Goal: Information Seeking & Learning: Learn about a topic

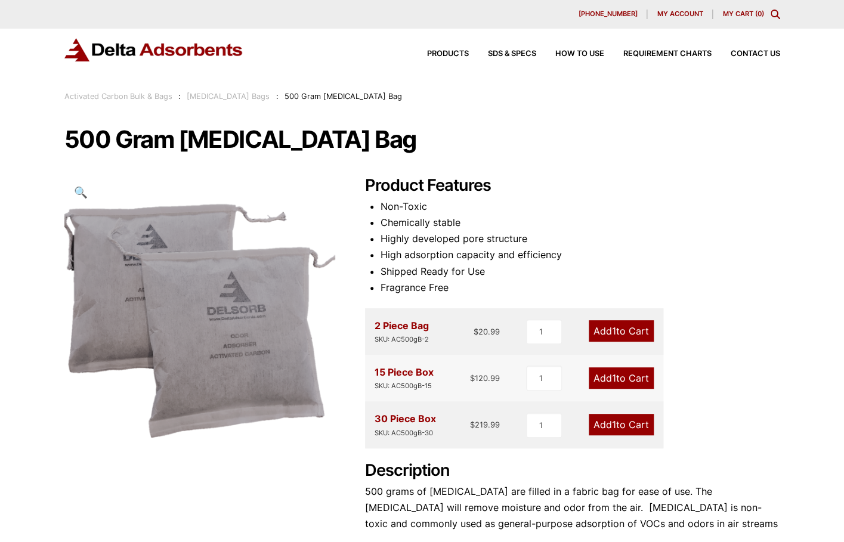
click at [243, 92] on link "[MEDICAL_DATA] Bags" at bounding box center [228, 96] width 83 height 9
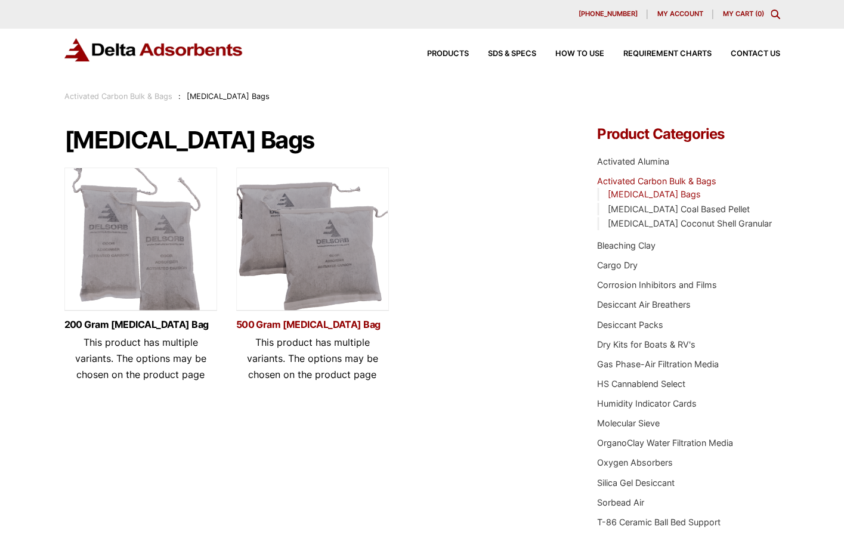
click at [295, 320] on link "500 Gram [MEDICAL_DATA] Bag" at bounding box center [312, 325] width 153 height 10
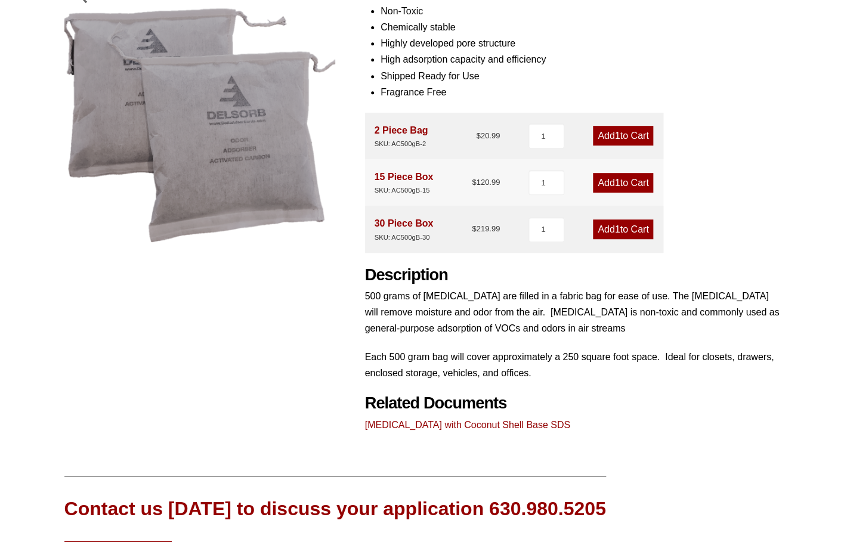
scroll to position [363, 0]
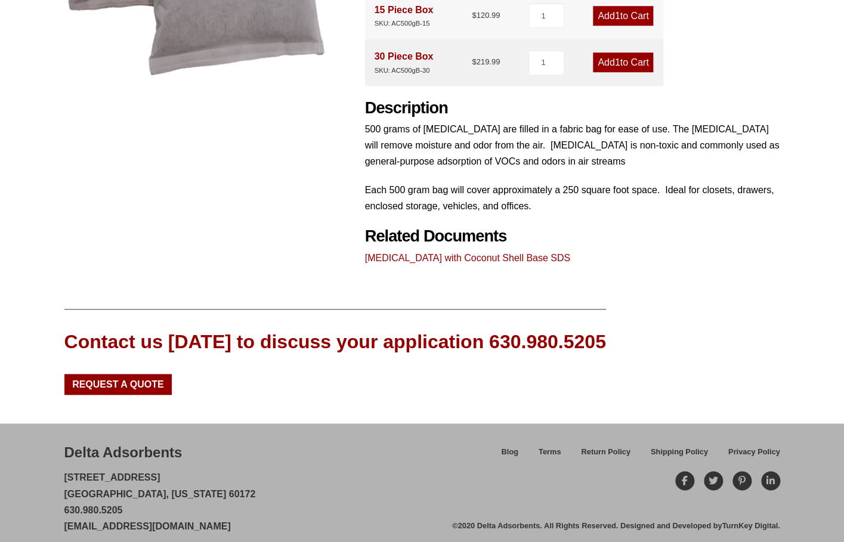
click at [536, 329] on div "Contact us [DATE] to discuss your application 630.980.5205" at bounding box center [335, 342] width 542 height 27
click at [678, 443] on div "Delta Adsorbents 28 Congress Circle W. Roselle, Illinois 60172 630.980.5205 cus…" at bounding box center [422, 489] width 716 height 92
click at [675, 449] on span "Shipping Policy" at bounding box center [679, 453] width 57 height 8
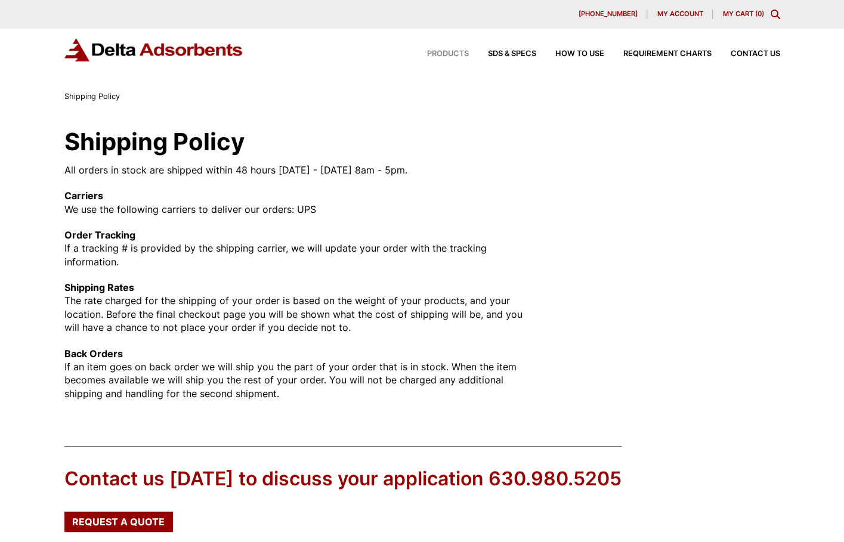
click at [453, 54] on span "Products" at bounding box center [448, 54] width 42 height 8
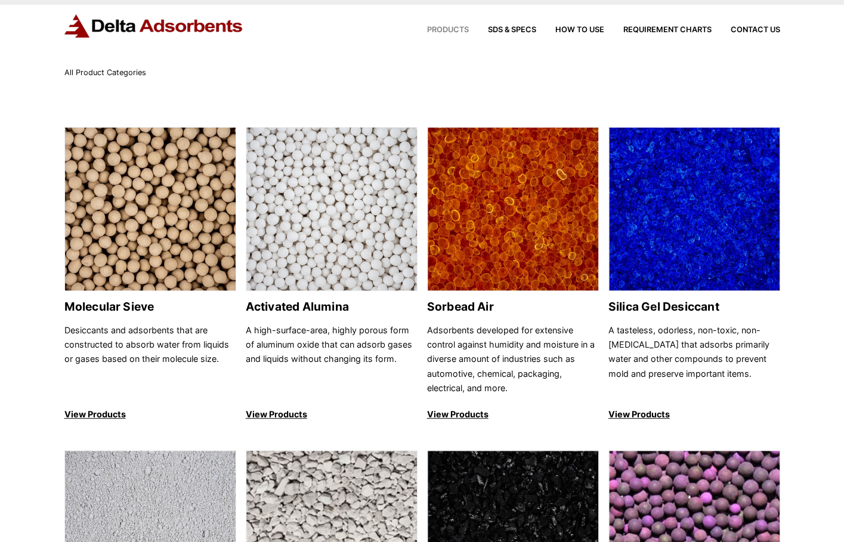
scroll to position [298, 0]
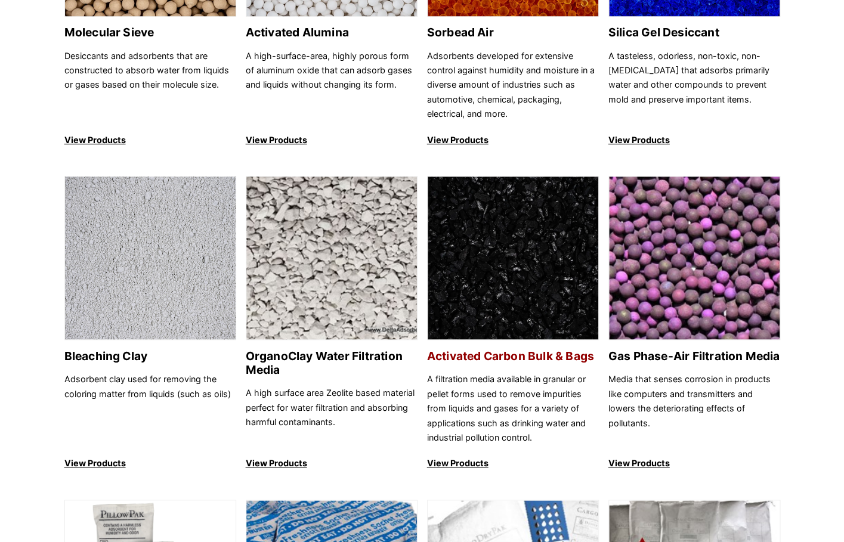
click at [516, 350] on h2 "Activated Carbon Bulk & Bags" at bounding box center [513, 357] width 172 height 14
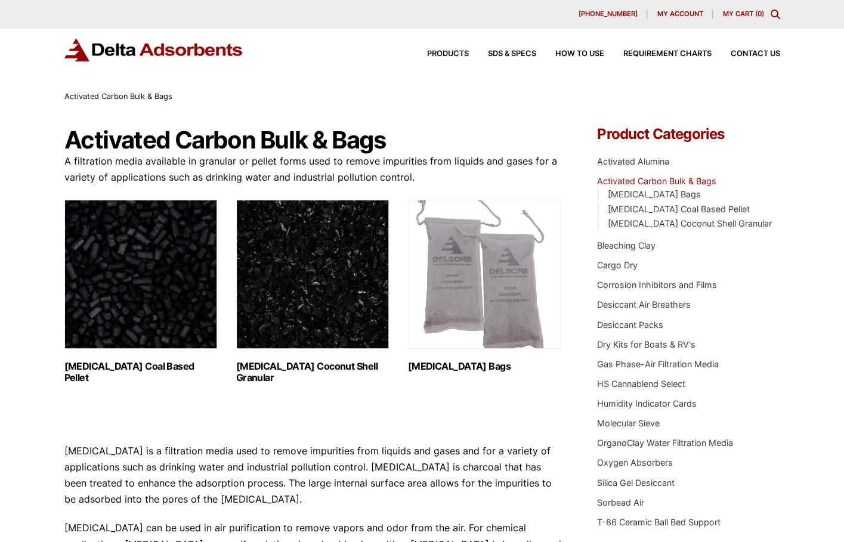
click at [429, 361] on h2 "Activated Carbon Bags (2)" at bounding box center [484, 366] width 153 height 11
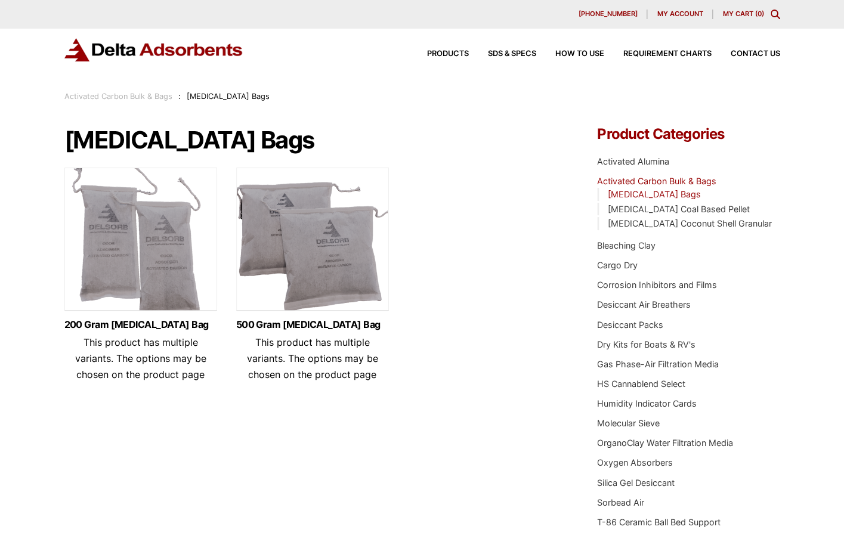
scroll to position [36, 0]
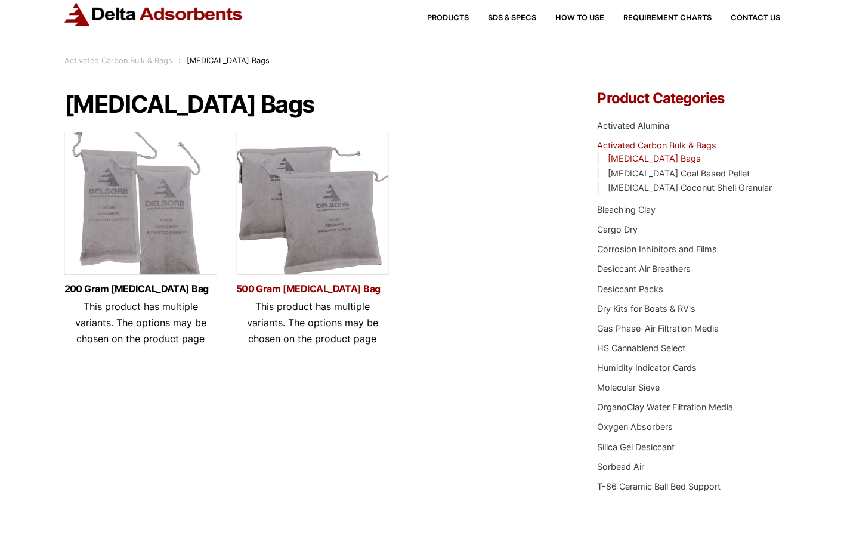
click at [324, 289] on link "500 Gram Activated Carbon Bag" at bounding box center [312, 289] width 153 height 10
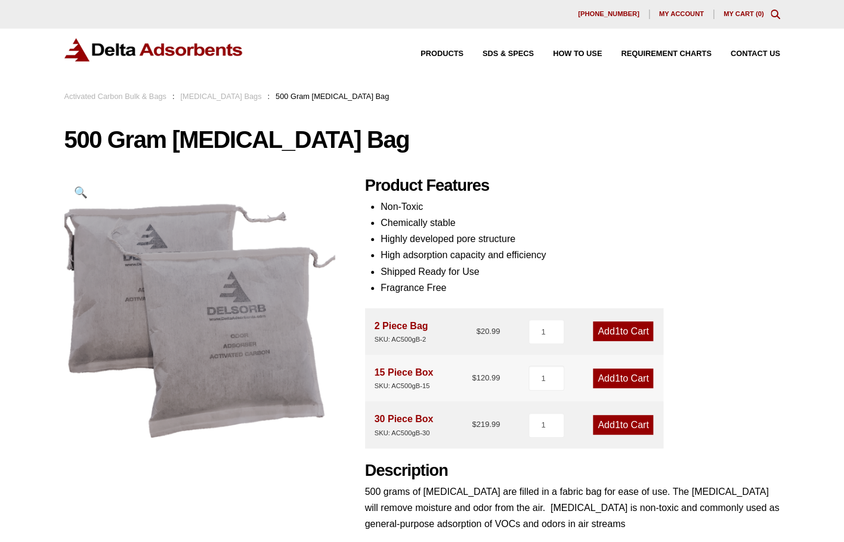
click at [84, 144] on h1 "500 Gram [MEDICAL_DATA] Bag" at bounding box center [422, 139] width 716 height 25
click at [84, 144] on h1 "500 Gram Activated Carbon Bag" at bounding box center [422, 139] width 716 height 25
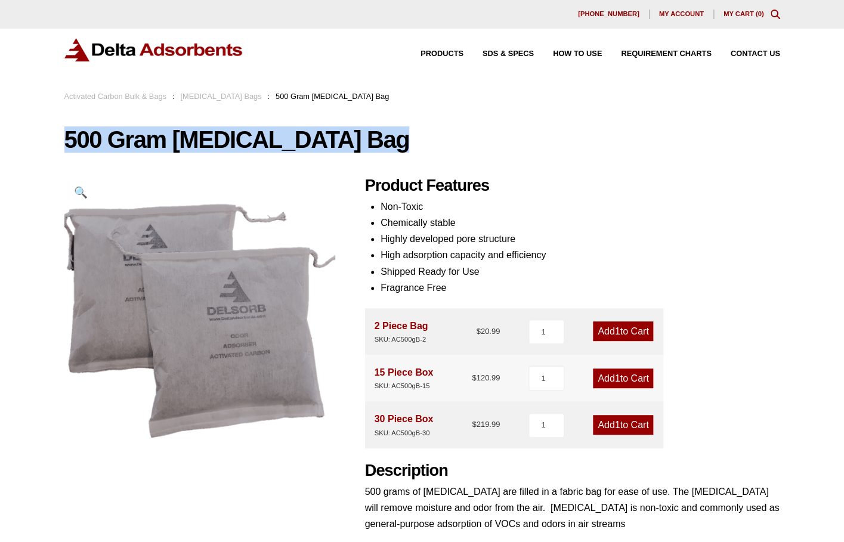
click at [84, 144] on h1 "500 Gram Activated Carbon Bag" at bounding box center [422, 139] width 716 height 25
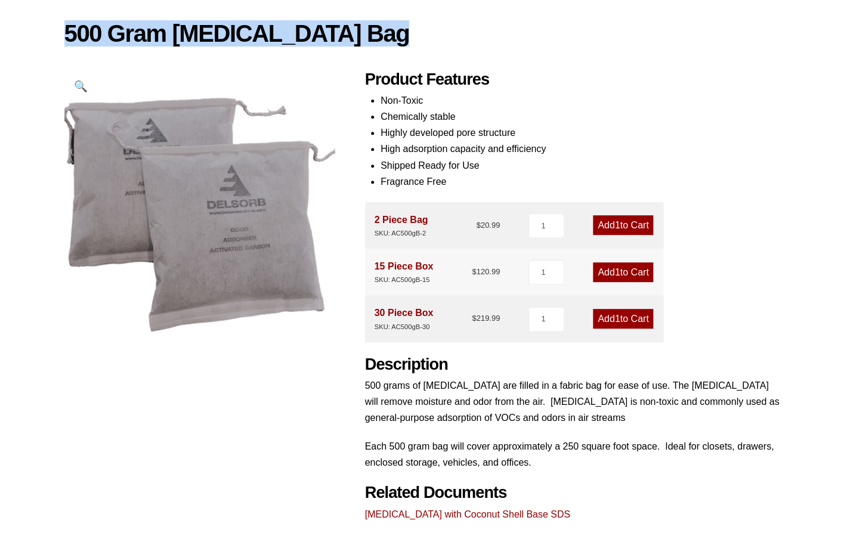
scroll to position [100, 0]
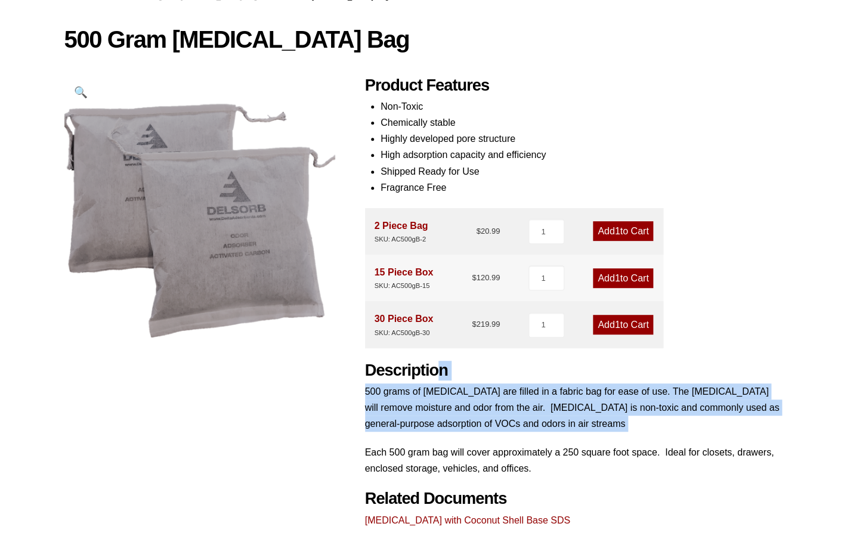
drag, startPoint x: 431, startPoint y: 430, endPoint x: 439, endPoint y: 366, distance: 64.9
click at [439, 366] on div "Description 500 grams of Activated Carbon are filled in a fabric bag for ease o…" at bounding box center [572, 419] width 415 height 116
click at [439, 366] on h2 "Description" at bounding box center [572, 371] width 415 height 20
drag, startPoint x: 451, startPoint y: 366, endPoint x: 450, endPoint y: 413, distance: 47.1
click at [450, 413] on div "Description 500 grams of Activated Carbon are filled in a fabric bag for ease o…" at bounding box center [572, 419] width 415 height 116
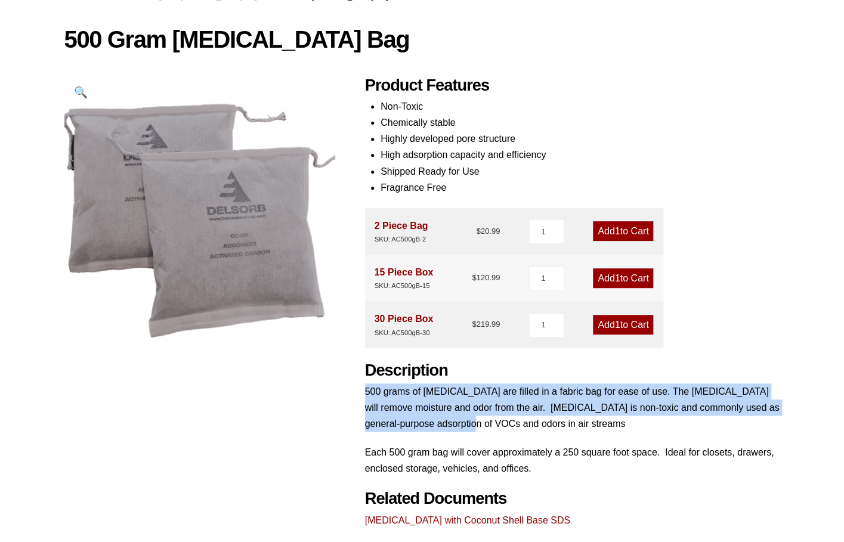
click at [450, 413] on p "500 grams of Activated Carbon are filled in a fabric bag for ease of use. The a…" at bounding box center [572, 408] width 415 height 49
drag, startPoint x: 464, startPoint y: 428, endPoint x: 363, endPoint y: 381, distance: 111.6
click at [363, 381] on div "500 Gram Activated Carbon Bag 🔍 Product Features Non-Toxic Chemically stable Hi…" at bounding box center [422, 278] width 716 height 502
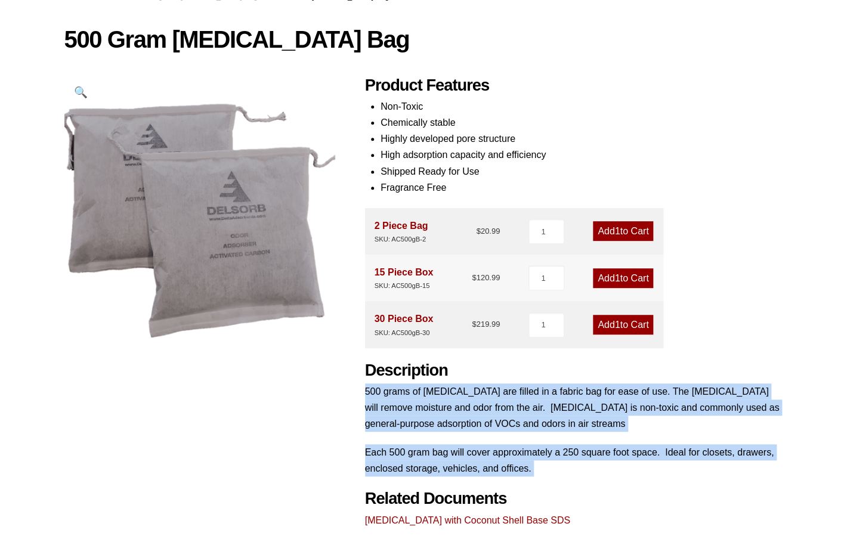
drag, startPoint x: 363, startPoint y: 381, endPoint x: 526, endPoint y: 470, distance: 184.8
click at [526, 470] on div "500 Gram Activated Carbon Bag 🔍 Product Features Non-Toxic Chemically stable Hi…" at bounding box center [422, 278] width 716 height 502
click at [527, 469] on p "Each 500 gram bag will cover approximately a 250 square foot space. Ideal for c…" at bounding box center [572, 460] width 415 height 32
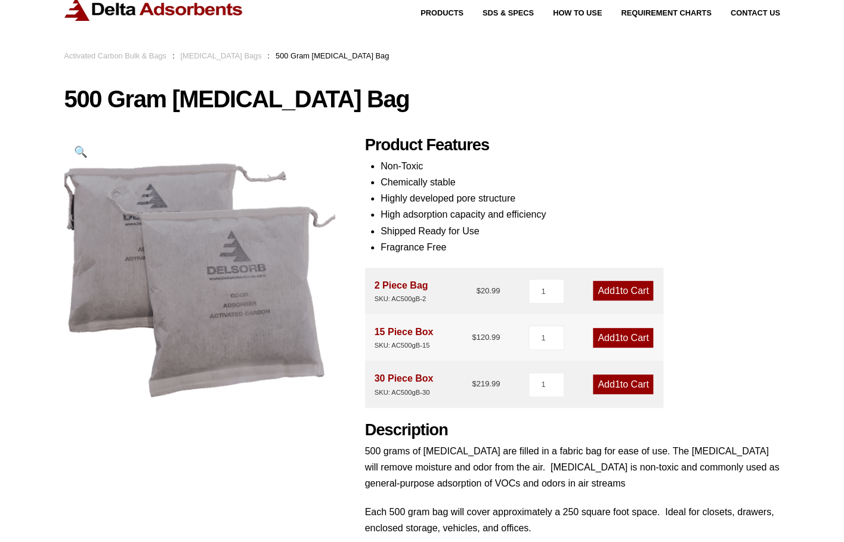
scroll to position [0, 0]
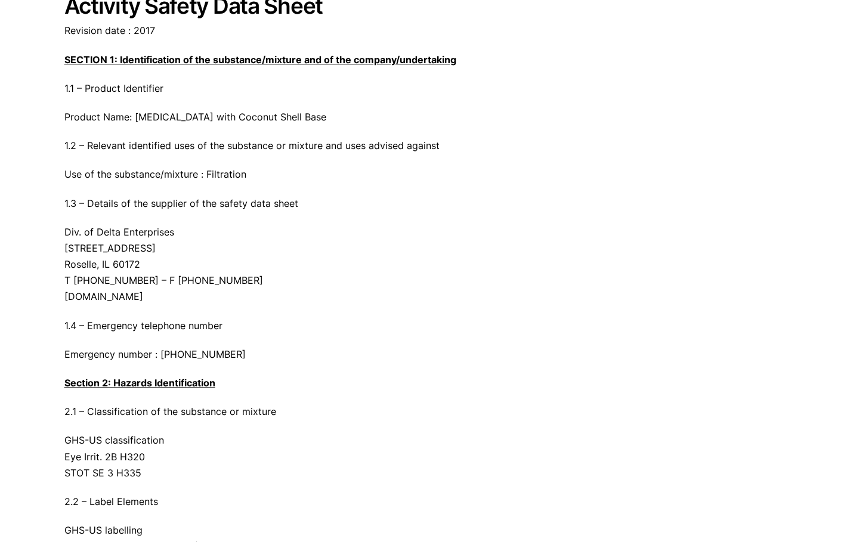
scroll to position [403, 0]
